Goal: Information Seeking & Learning: Learn about a topic

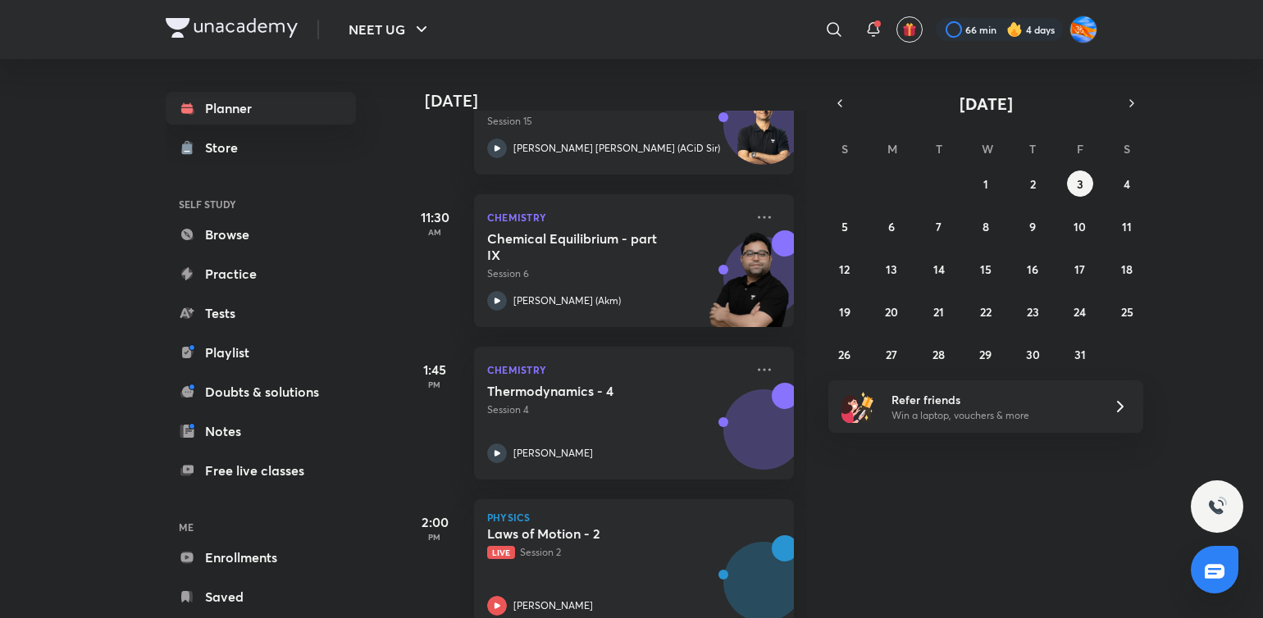
scroll to position [723, 0]
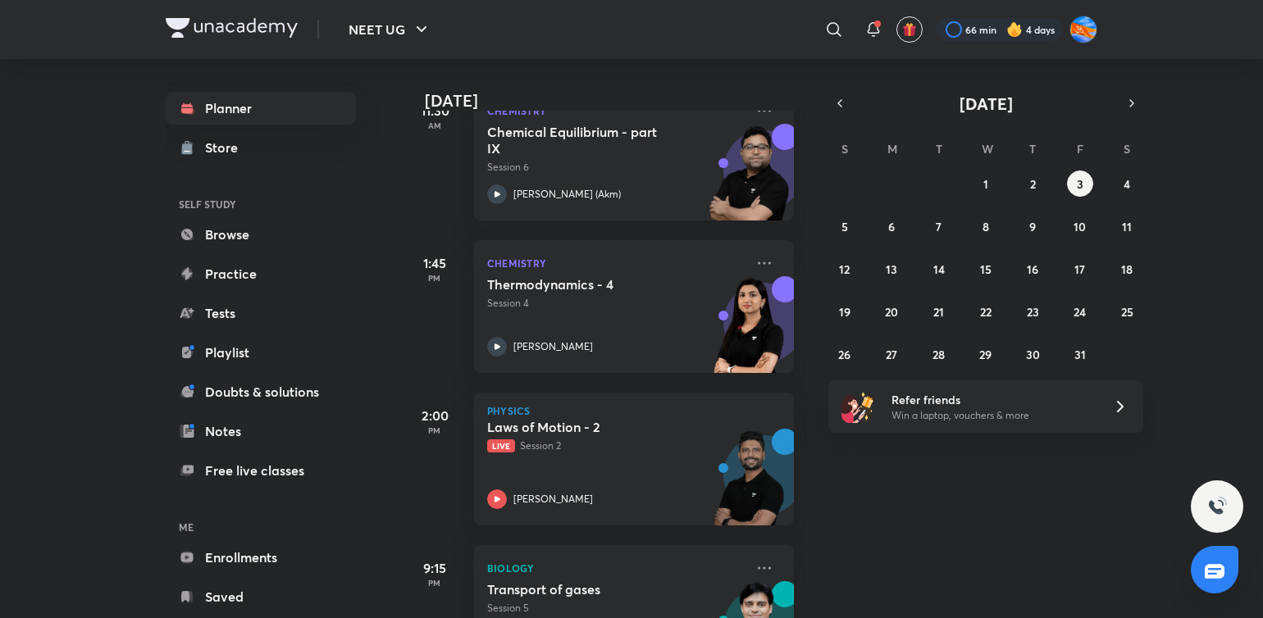
click at [751, 402] on div "2:00 PM Physics Laws of Motion - 2 Live Session 2 Prateek Jain" at bounding box center [598, 449] width 392 height 153
click at [755, 399] on div "2:00 PM Physics Laws of Motion - 2 Live Session 2 Prateek Jain" at bounding box center [598, 449] width 392 height 153
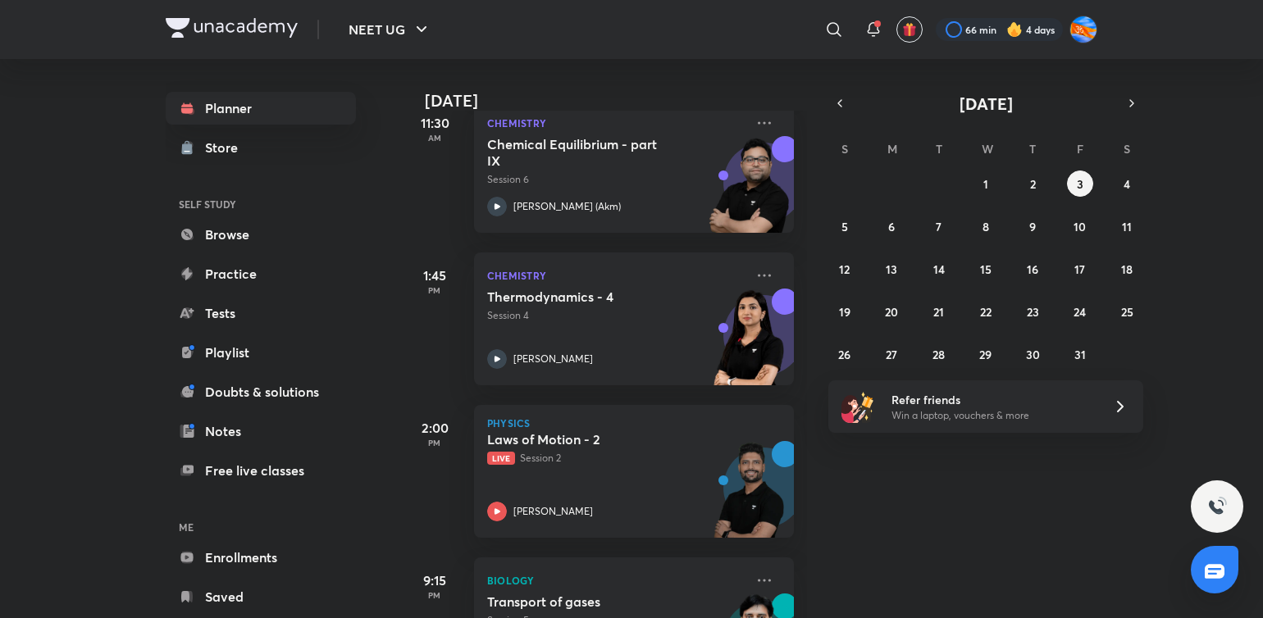
click at [1037, 202] on div "28 29 30 1 2 3 4 5 6 7 8 9 10 11 12 13 14 15 16 17 18 19 20 21 22 23 24 25 26 2…" at bounding box center [985, 269] width 315 height 197
click at [1036, 189] on button "2" at bounding box center [1033, 184] width 26 height 26
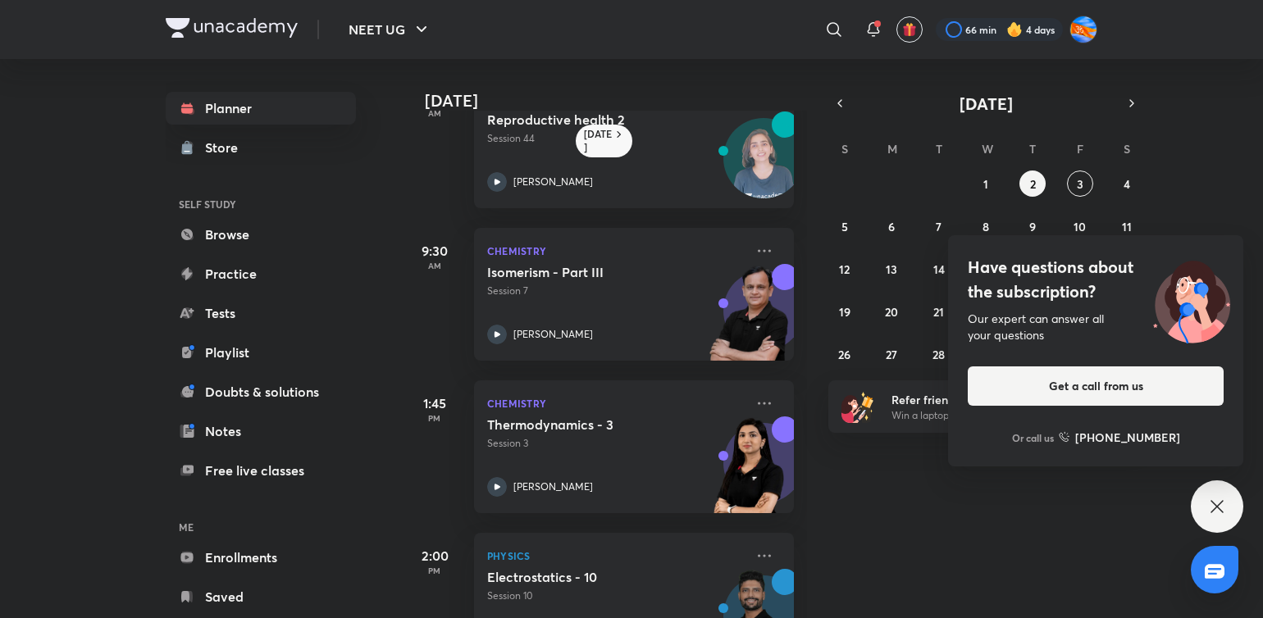
scroll to position [0, 0]
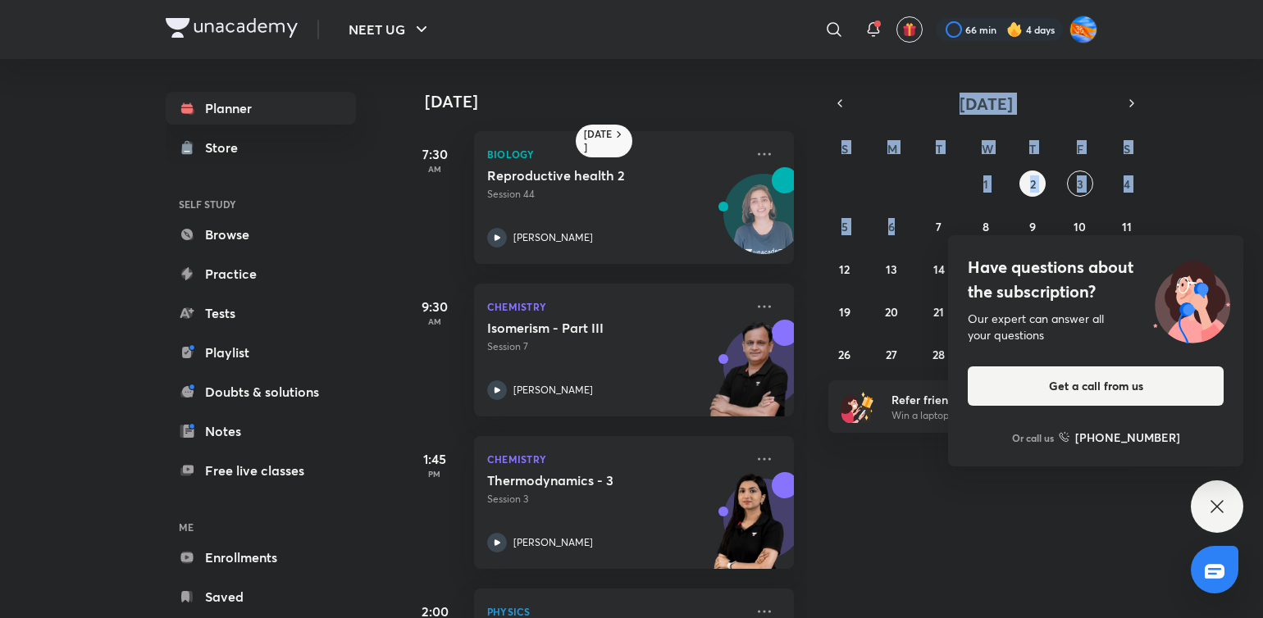
drag, startPoint x: 898, startPoint y: 183, endPoint x: 815, endPoint y: 270, distance: 120.1
click at [771, 591] on div "Today Yesterday 7:30 AM Biology Reproductive health 2 Session 44 Dr. Rakshita S…" at bounding box center [750, 338] width 696 height 559
click at [1081, 183] on abbr "3" at bounding box center [1080, 184] width 7 height 16
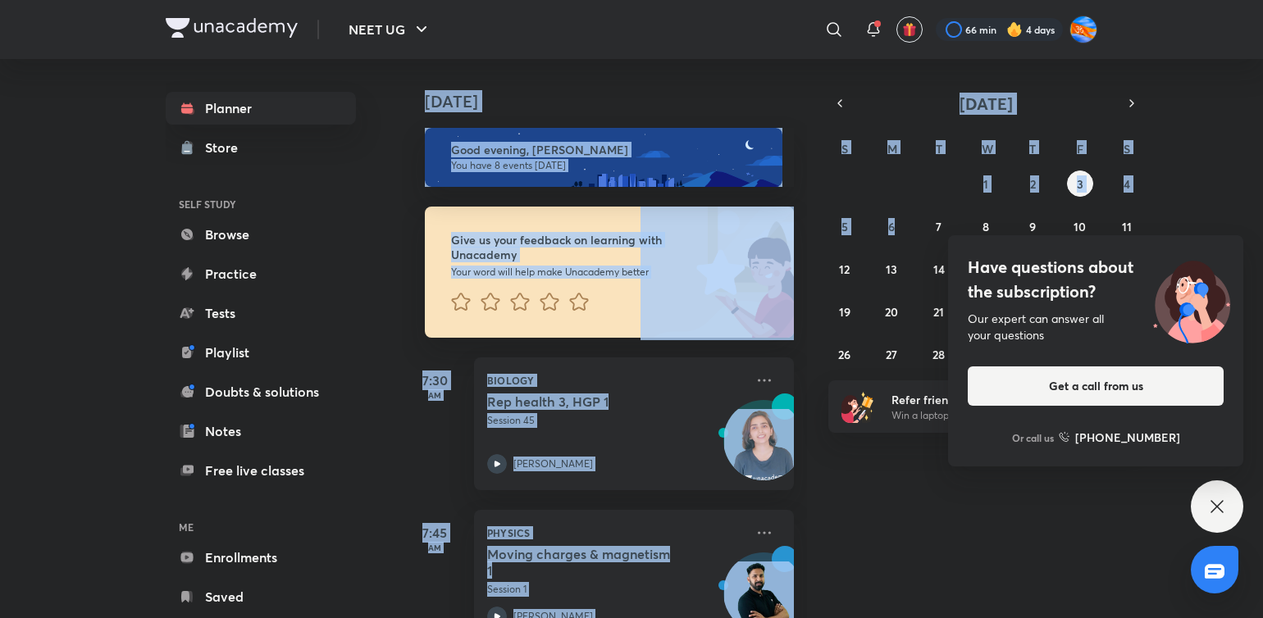
click at [943, 513] on div "Today Good evening, Adithya You have 8 events today Give us your feedback on le…" at bounding box center [831, 338] width 858 height 559
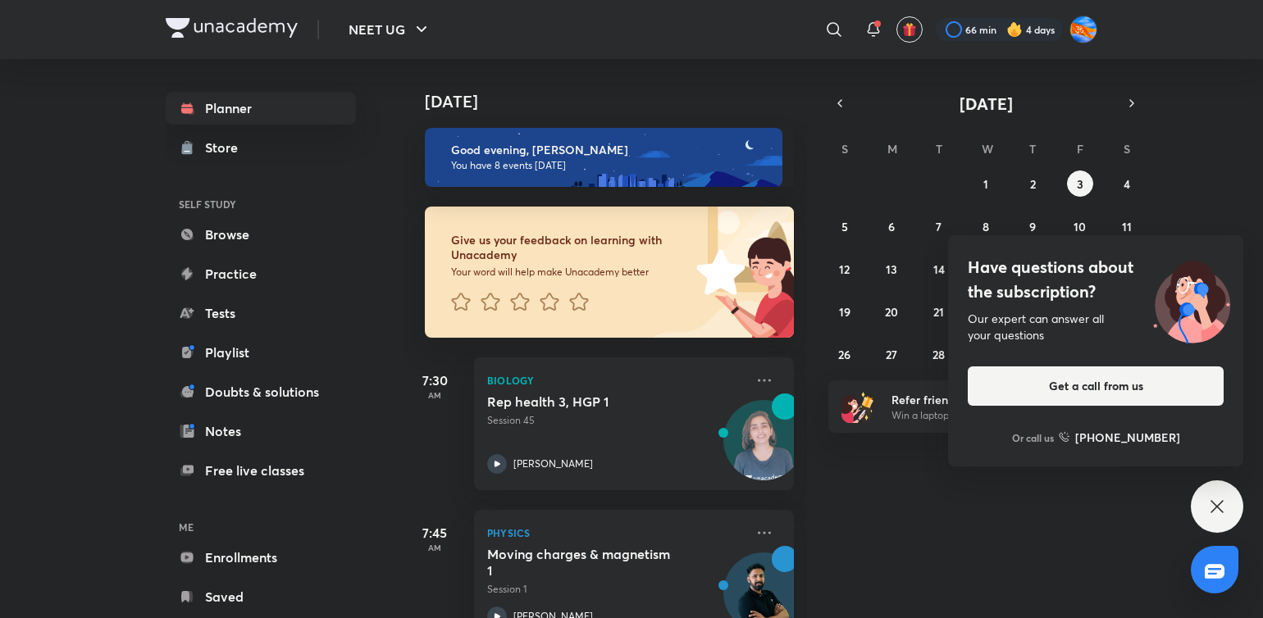
click at [943, 513] on div "Today Good evening, Adithya You have 8 events today Give us your feedback on le…" at bounding box center [831, 338] width 858 height 559
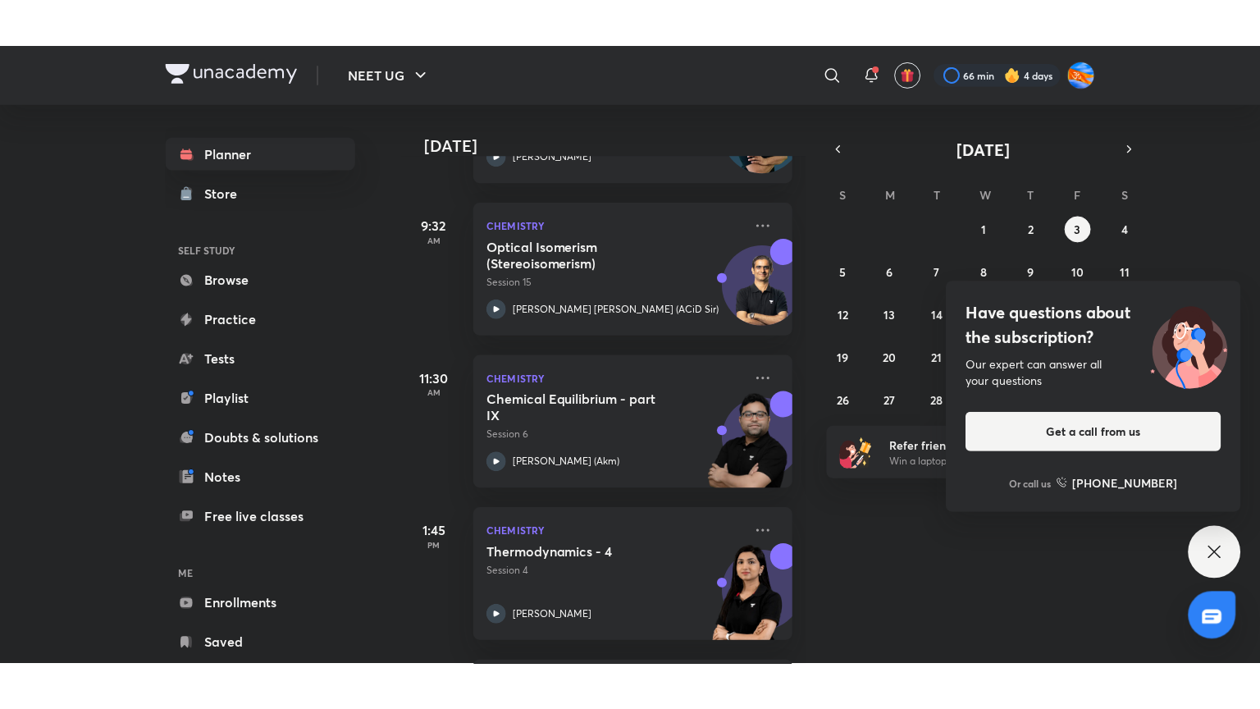
scroll to position [537, 0]
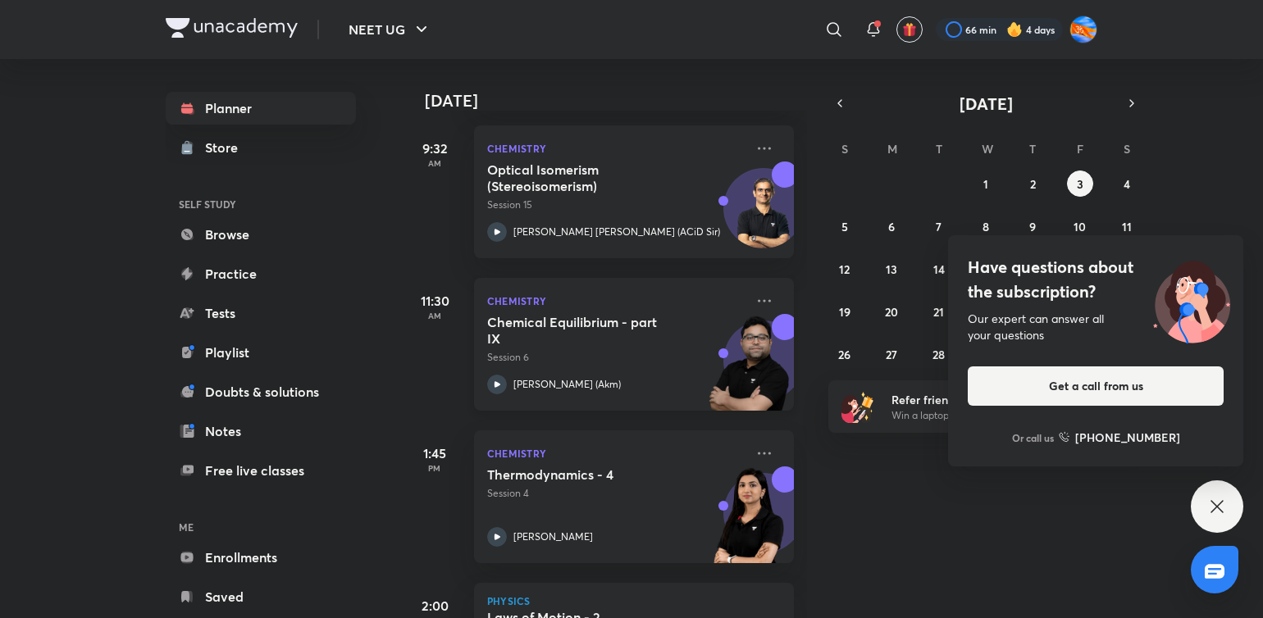
click at [605, 385] on div "[PERSON_NAME] (Akm)" at bounding box center [616, 385] width 258 height 20
